Goal: Check status: Check status

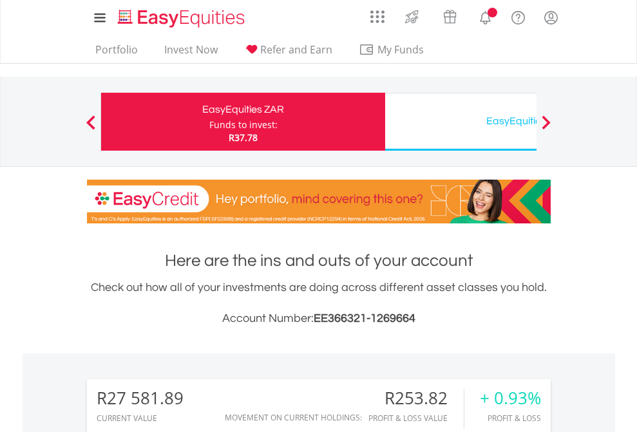
scroll to position [124, 202]
click at [209, 122] on div "Funds to invest:" at bounding box center [243, 124] width 68 height 13
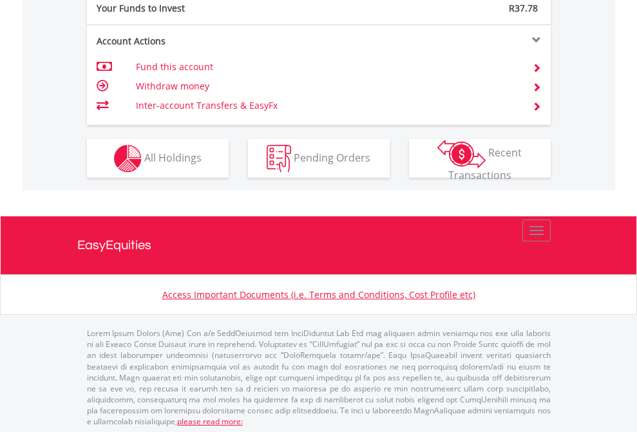
scroll to position [1286, 0]
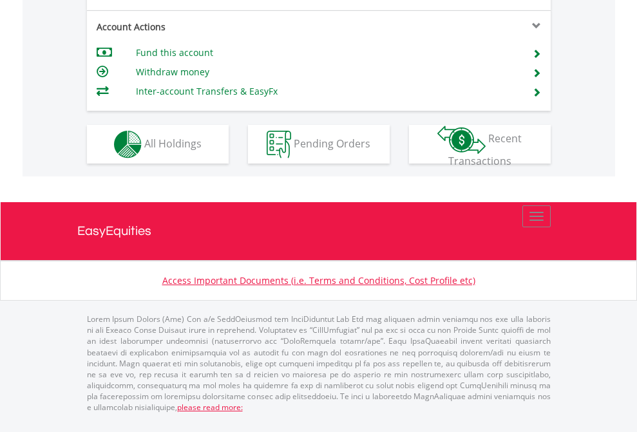
scroll to position [1234, 0]
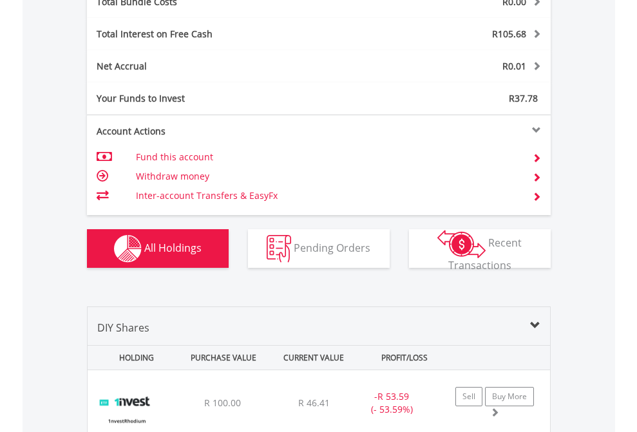
scroll to position [1509, 0]
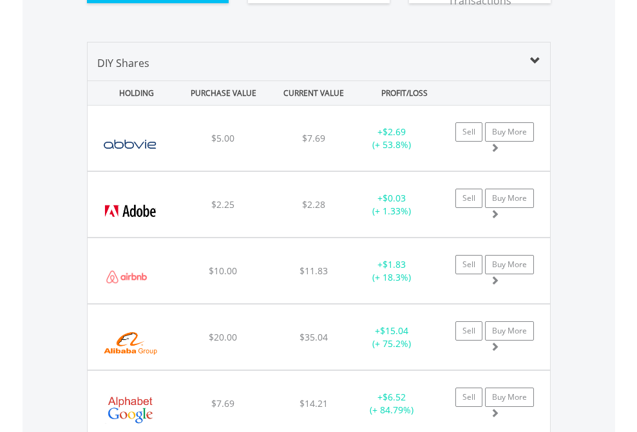
scroll to position [1458, 0]
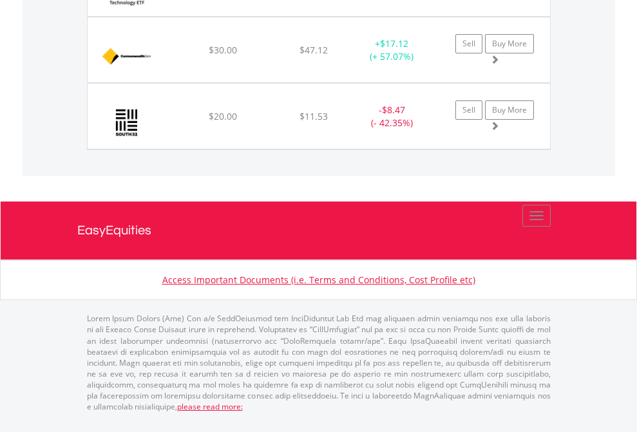
scroll to position [124, 202]
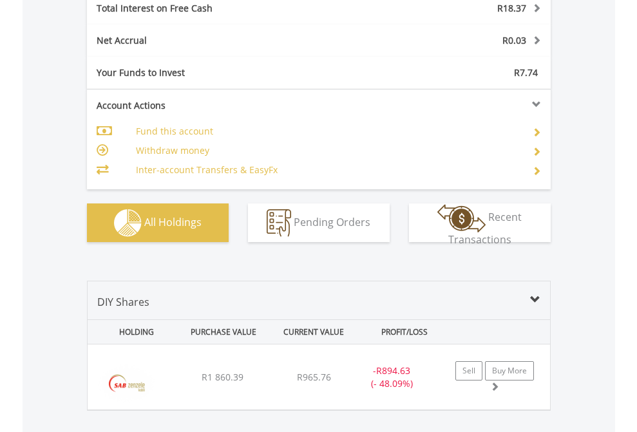
scroll to position [1483, 0]
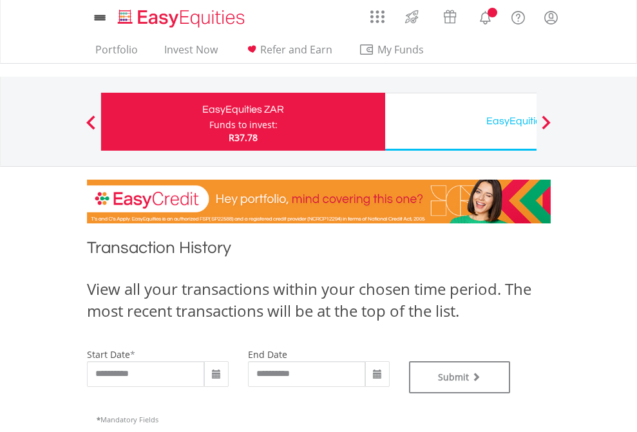
type input "**********"
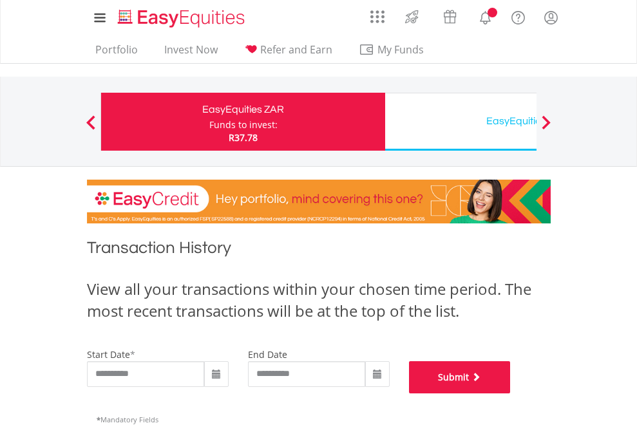
click at [511, 393] on button "Submit" at bounding box center [460, 377] width 102 height 32
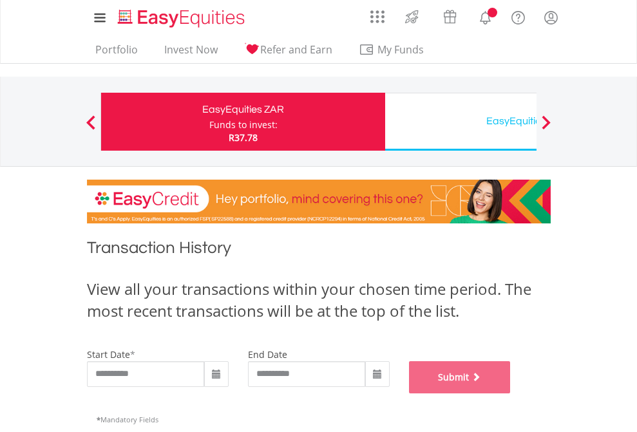
scroll to position [522, 0]
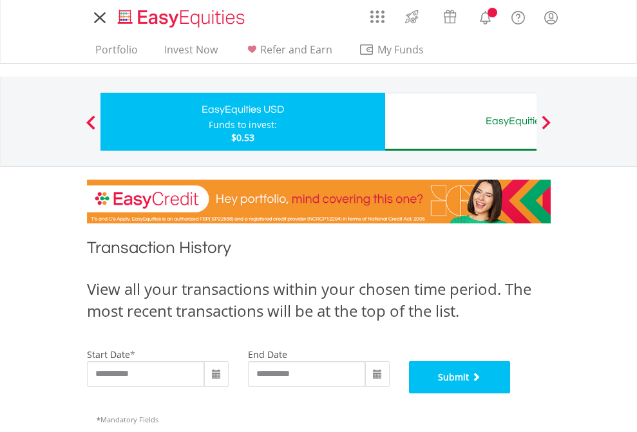
click at [511, 393] on button "Submit" at bounding box center [460, 377] width 102 height 32
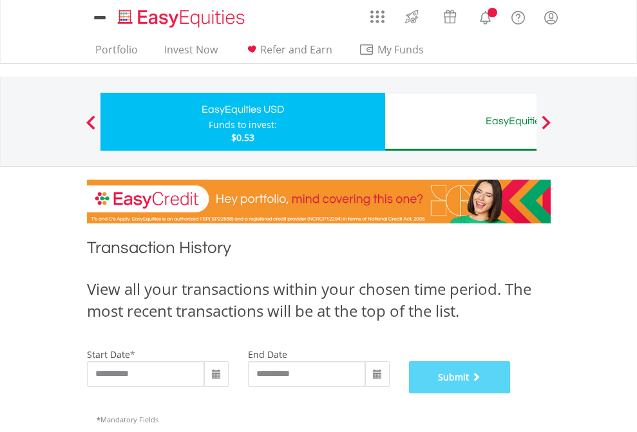
scroll to position [522, 0]
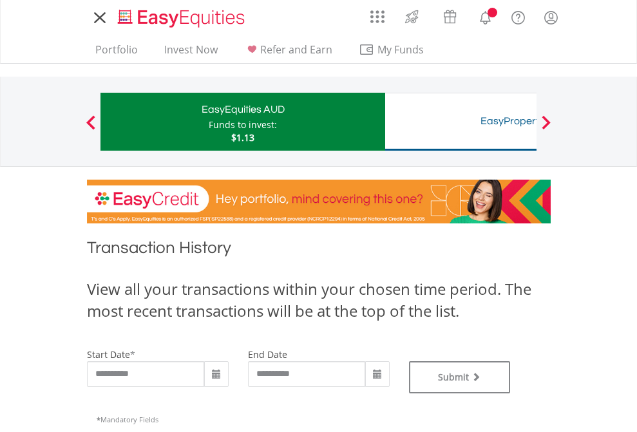
type input "**********"
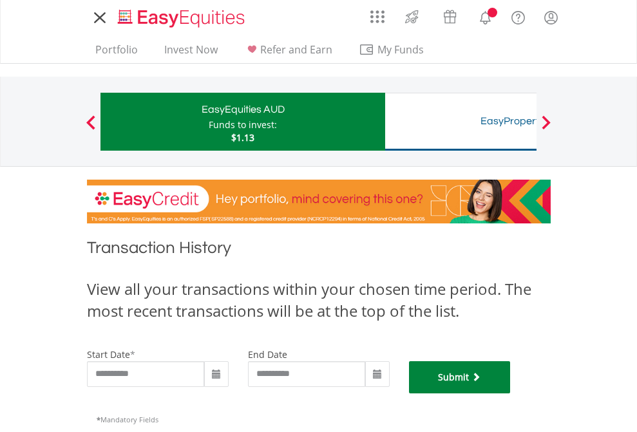
click at [511, 393] on button "Submit" at bounding box center [460, 377] width 102 height 32
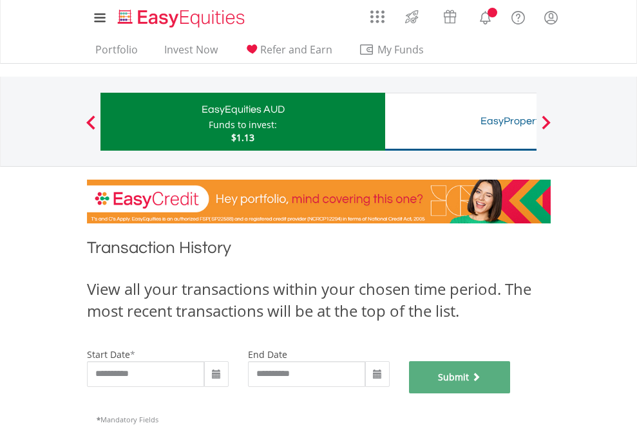
scroll to position [522, 0]
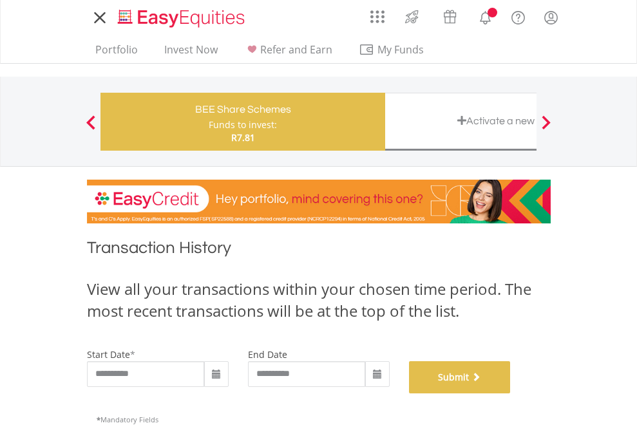
click at [511, 393] on button "Submit" at bounding box center [460, 377] width 102 height 32
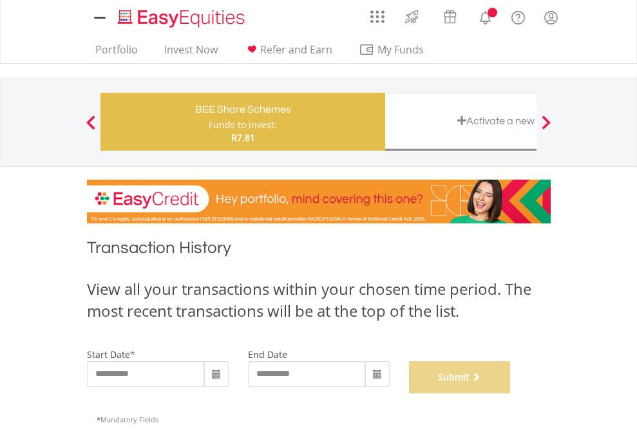
scroll to position [522, 0]
